Goal: Navigation & Orientation: Find specific page/section

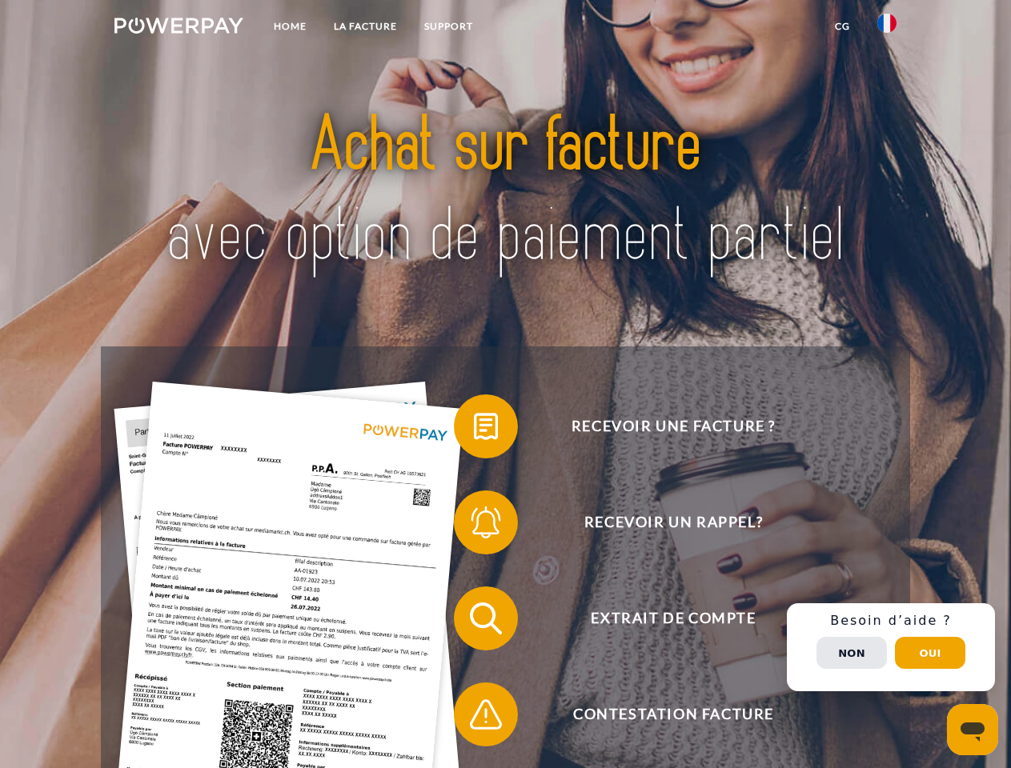
click at [178, 28] on img at bounding box center [178, 26] width 129 height 16
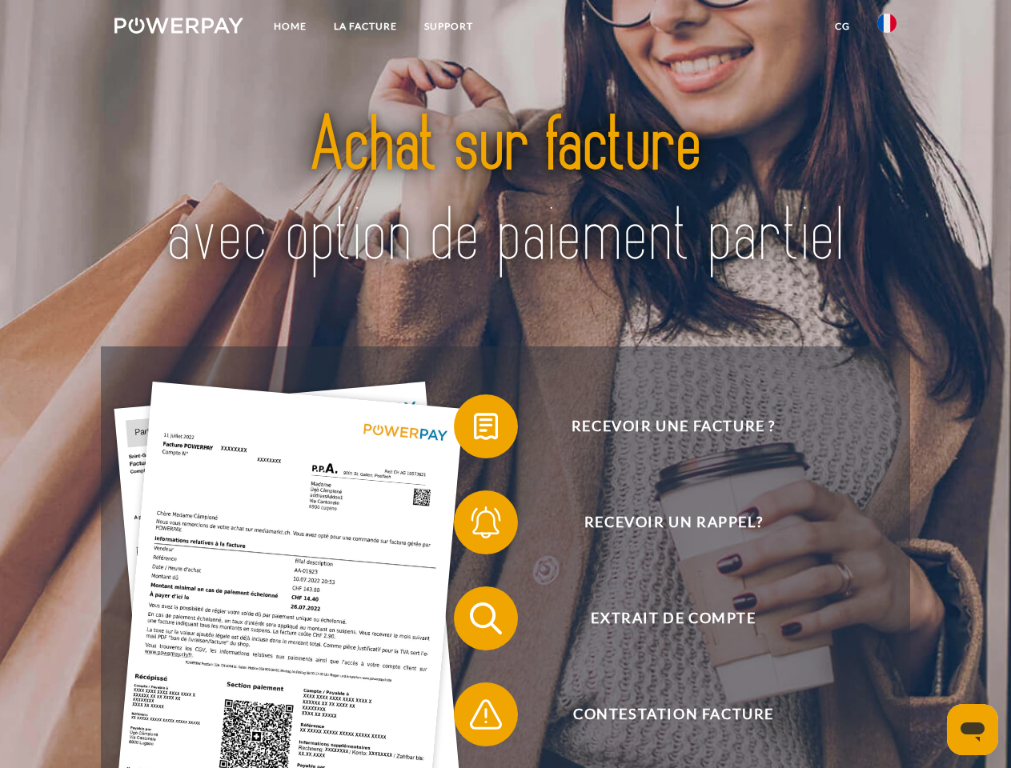
click at [887, 28] on img at bounding box center [886, 23] width 19 height 19
click at [842, 26] on link "CG" at bounding box center [842, 26] width 42 height 29
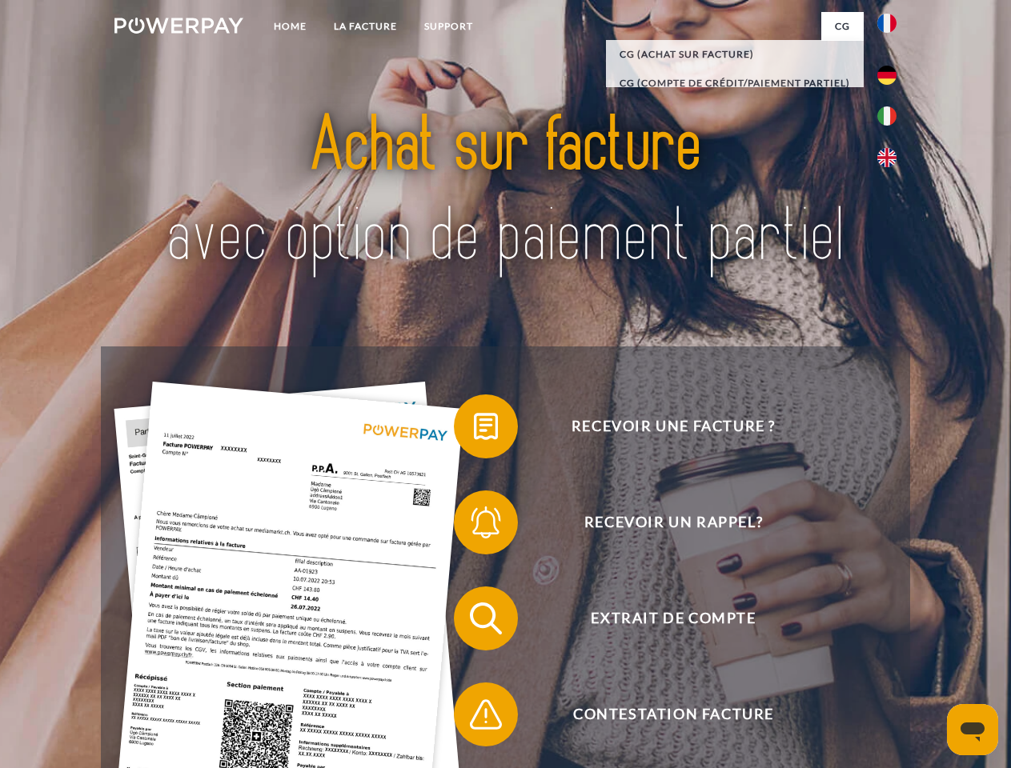
click at [474, 430] on span at bounding box center [462, 426] width 80 height 80
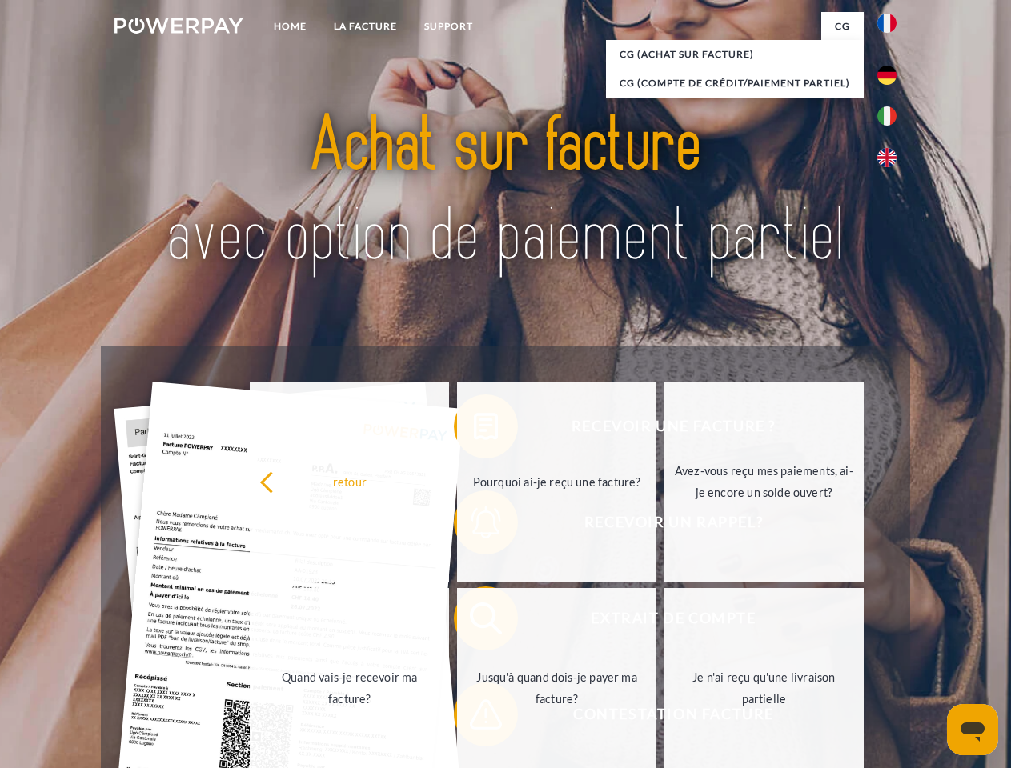
click at [474, 526] on link "Pourquoi ai-je reçu une facture?" at bounding box center [556, 482] width 199 height 200
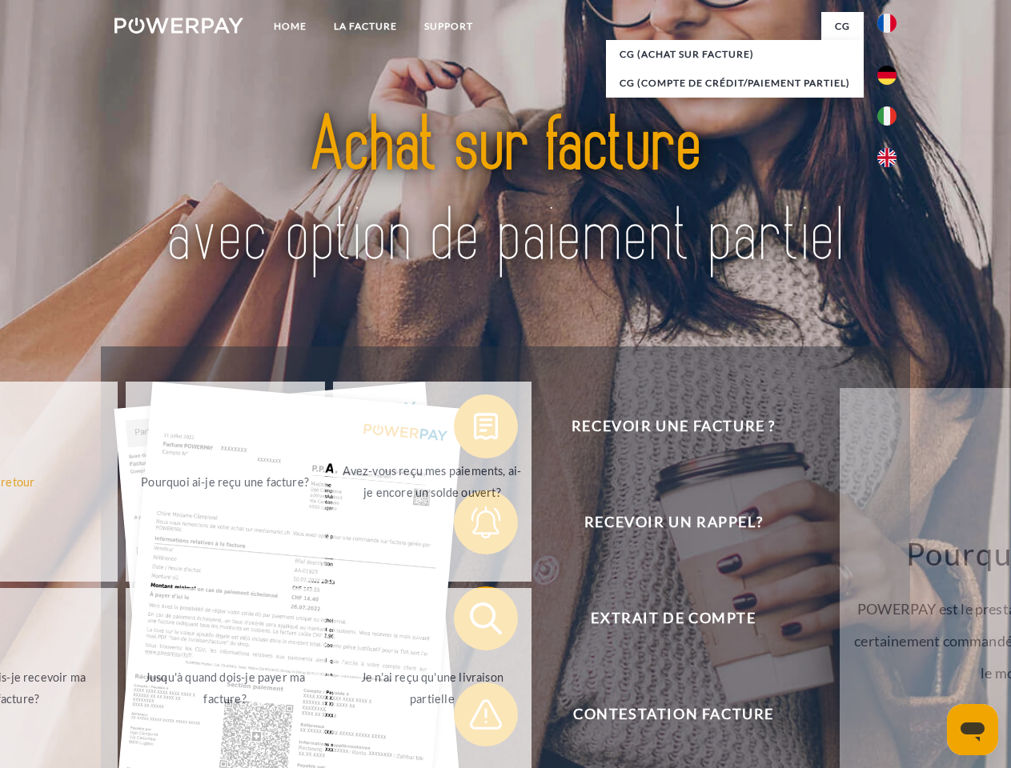
click at [474, 622] on span at bounding box center [462, 619] width 80 height 80
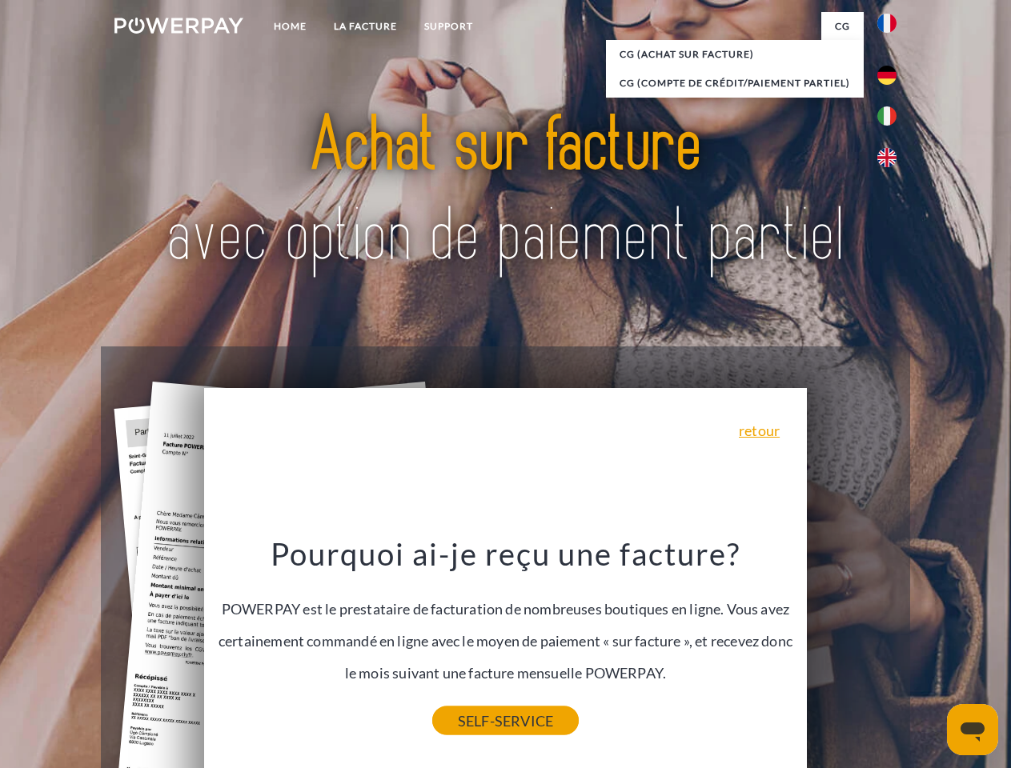
click at [474, 718] on link "SELF-SERVICE" at bounding box center [505, 721] width 146 height 29
click at [891, 647] on div "Recevoir une facture ? Recevoir un rappel? Extrait de compte retour" at bounding box center [505, 666] width 808 height 640
click at [851, 651] on span "Extrait de compte" at bounding box center [673, 619] width 392 height 64
click at [930, 653] on header "Home LA FACTURE Support" at bounding box center [505, 552] width 1011 height 1105
